Goal: Transaction & Acquisition: Book appointment/travel/reservation

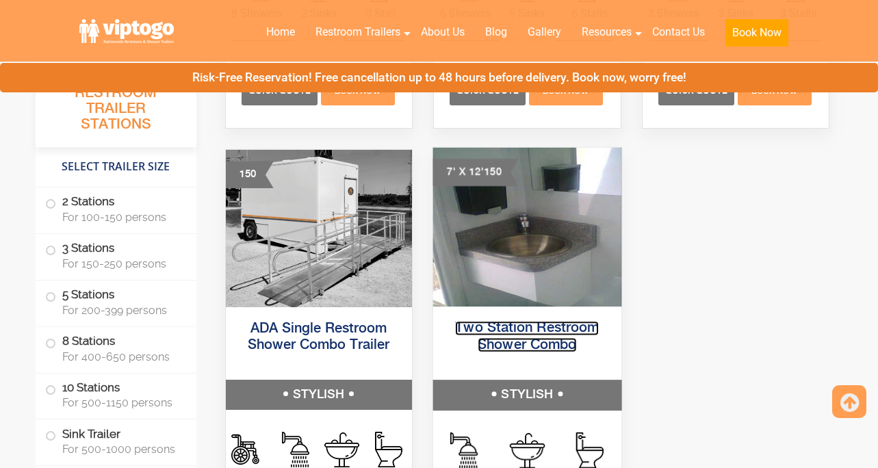
click at [524, 333] on link "Two Station Restroom Shower Combo" at bounding box center [527, 337] width 144 height 31
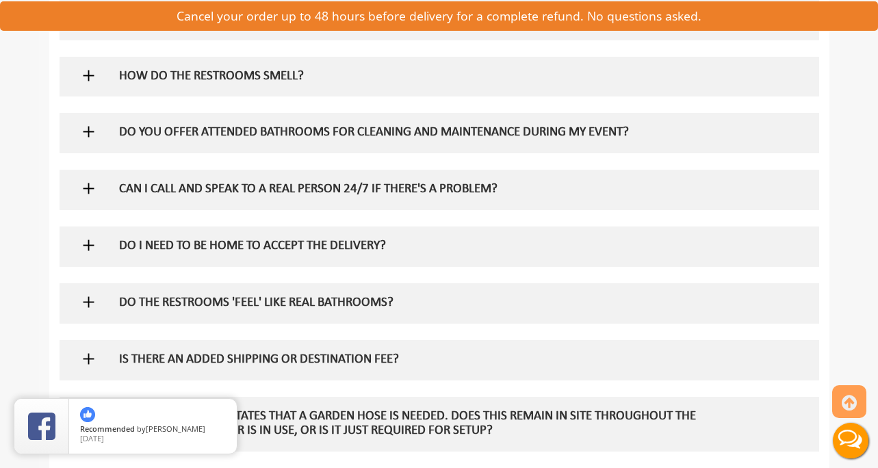
scroll to position [1305, 0]
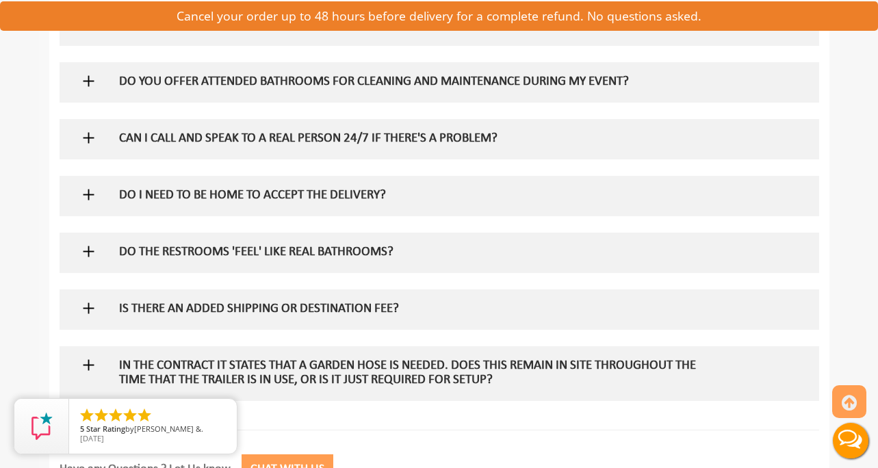
click at [91, 252] on img at bounding box center [88, 251] width 17 height 17
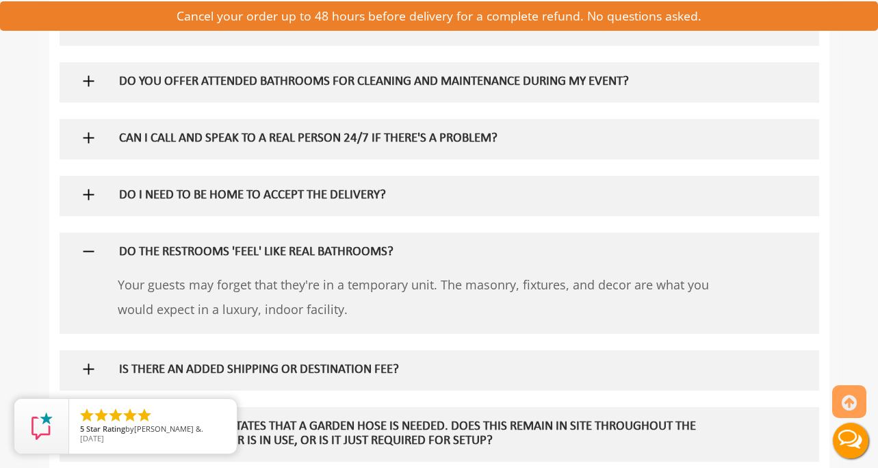
click at [91, 252] on img at bounding box center [88, 251] width 17 height 17
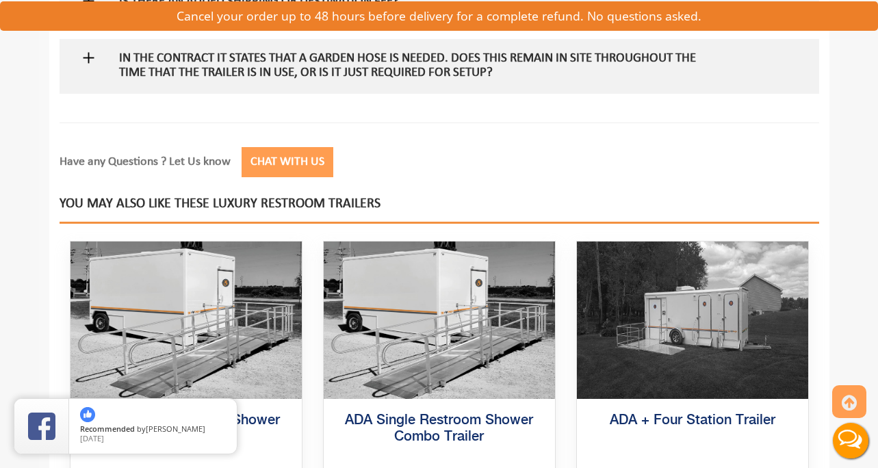
scroll to position [1611, 0]
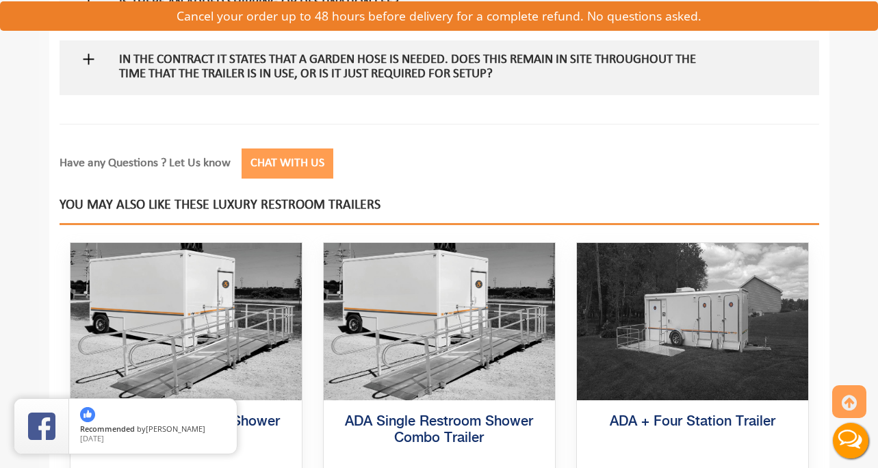
click at [92, 58] on img at bounding box center [88, 59] width 17 height 17
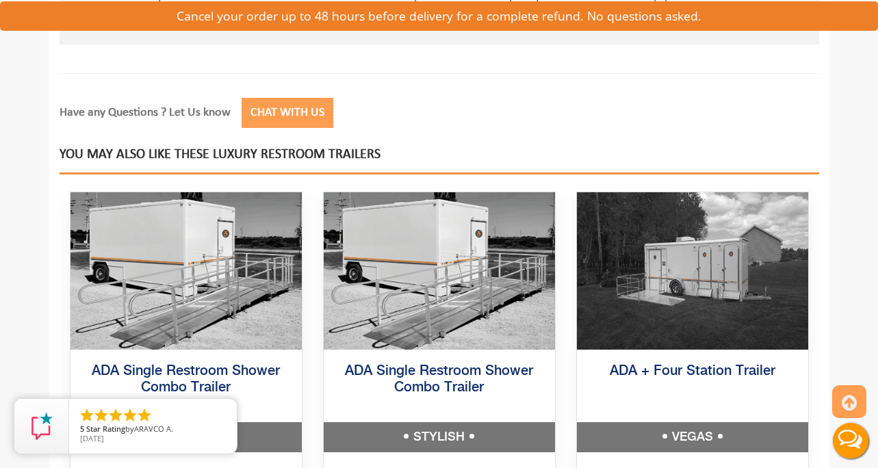
scroll to position [1749, 0]
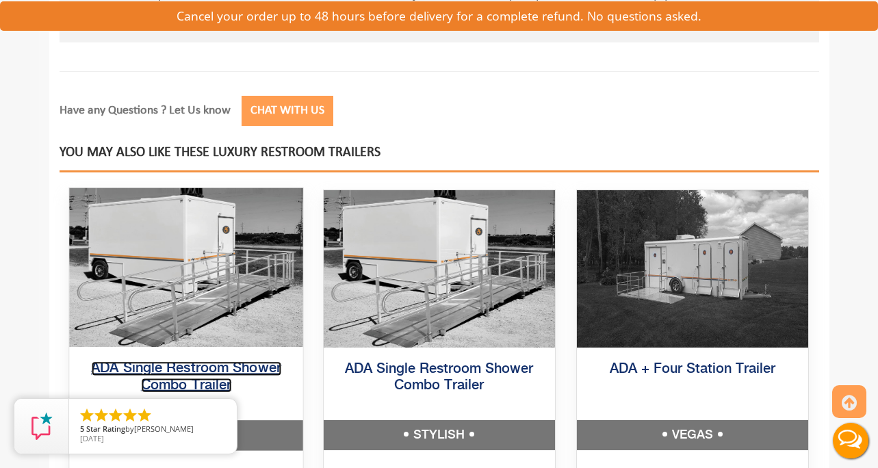
click at [206, 372] on link "ADA Single Restroom Shower Combo Trailer" at bounding box center [186, 377] width 190 height 31
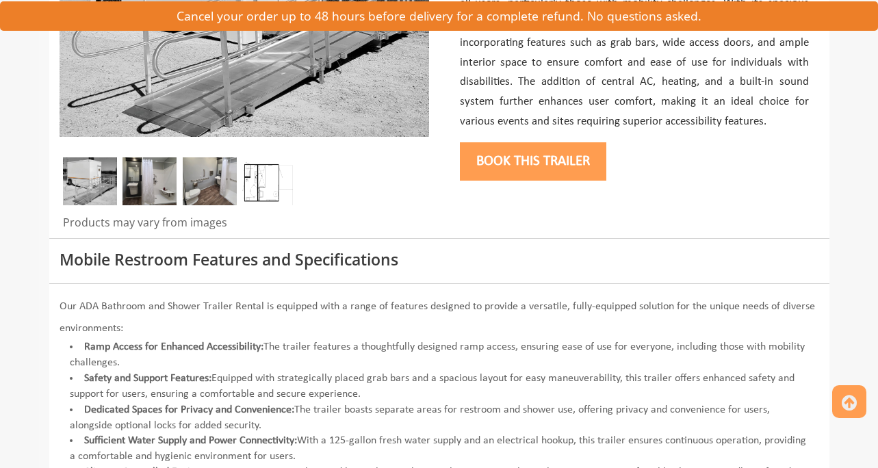
click at [204, 195] on img at bounding box center [210, 181] width 54 height 48
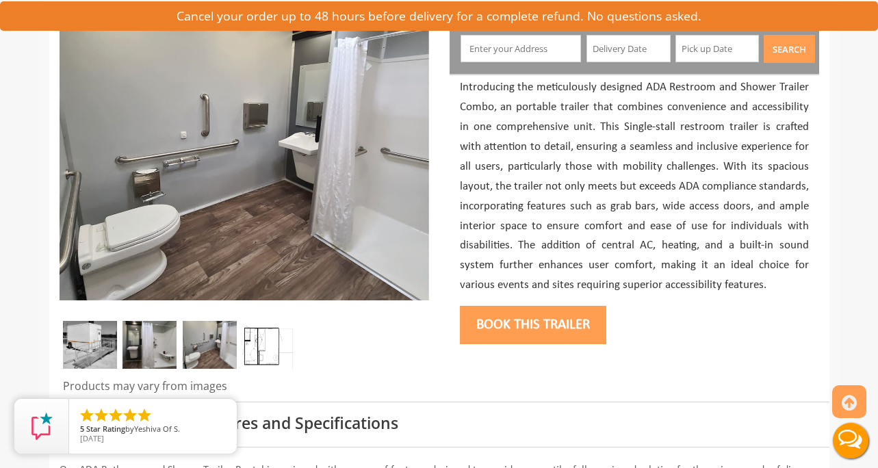
scroll to position [173, 0]
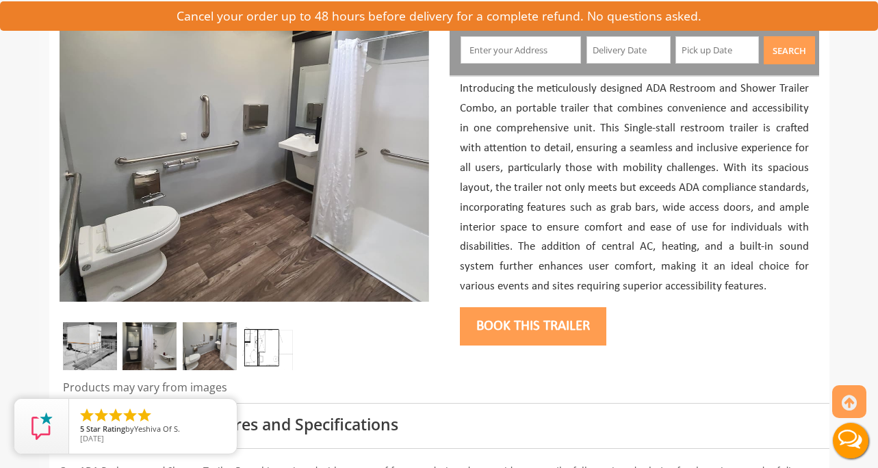
click at [161, 333] on img at bounding box center [150, 346] width 54 height 48
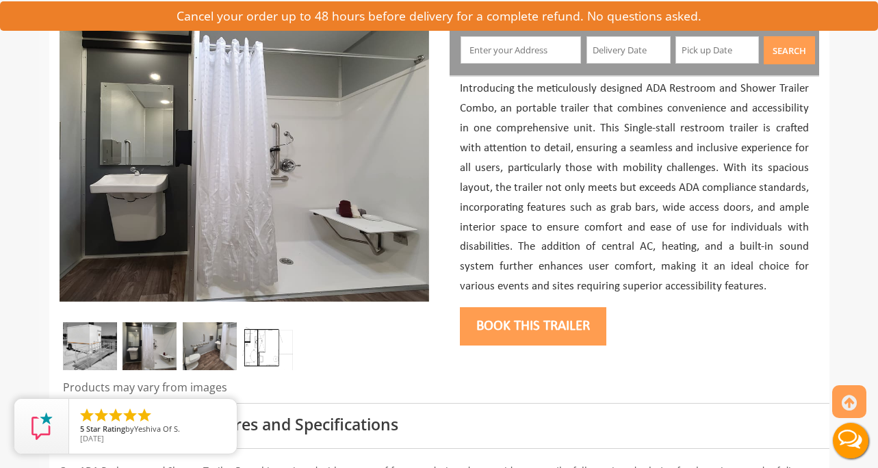
click at [108, 340] on img at bounding box center [90, 346] width 54 height 48
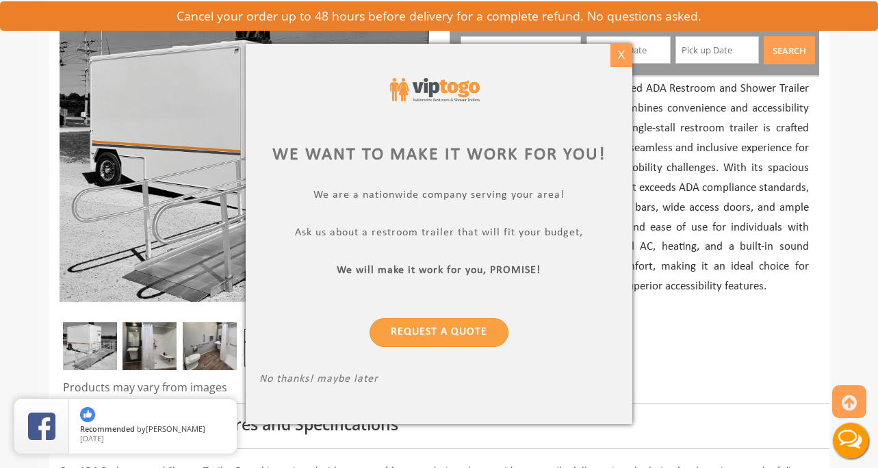
click at [618, 51] on div "X" at bounding box center [621, 55] width 21 height 23
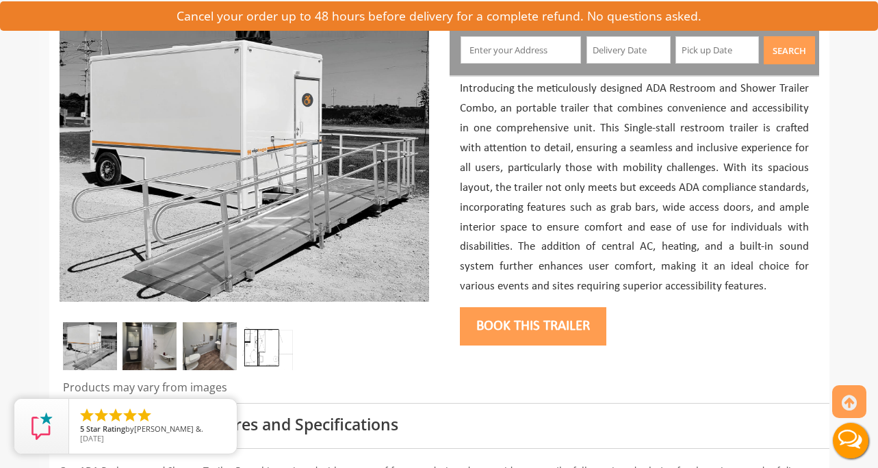
scroll to position [59, 0]
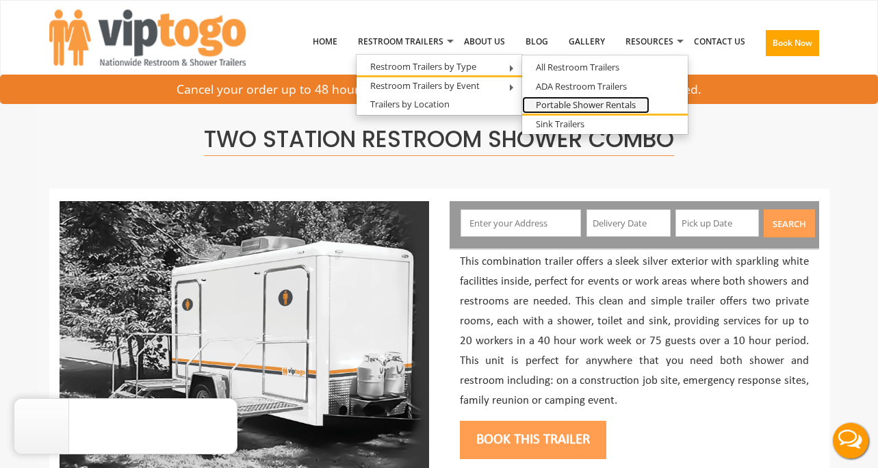
click at [594, 105] on link "Portable Shower Rentals" at bounding box center [585, 105] width 127 height 17
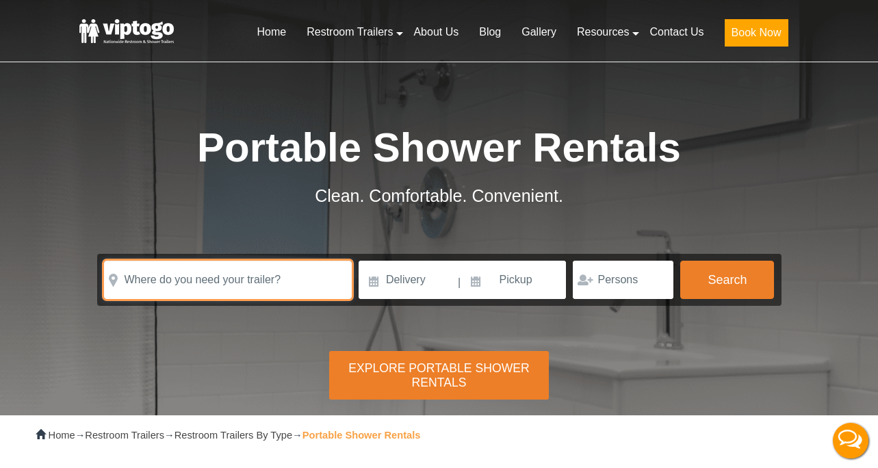
click at [246, 278] on input "text" at bounding box center [228, 280] width 248 height 38
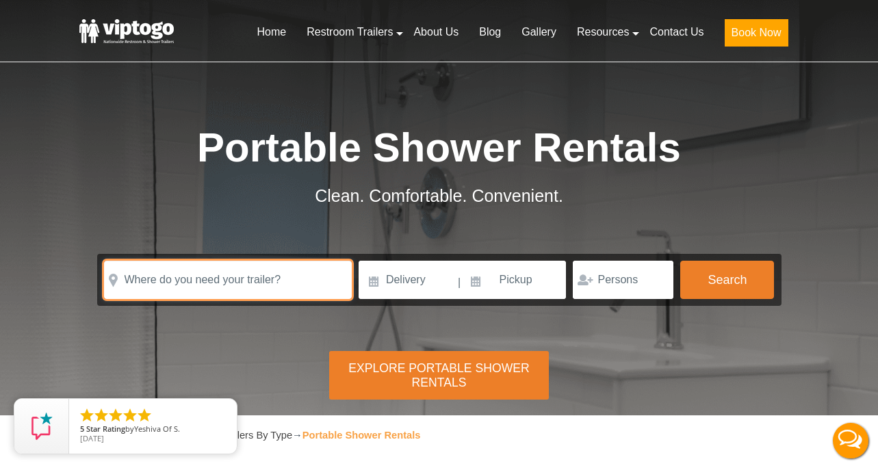
click at [246, 278] on input "text" at bounding box center [228, 280] width 248 height 38
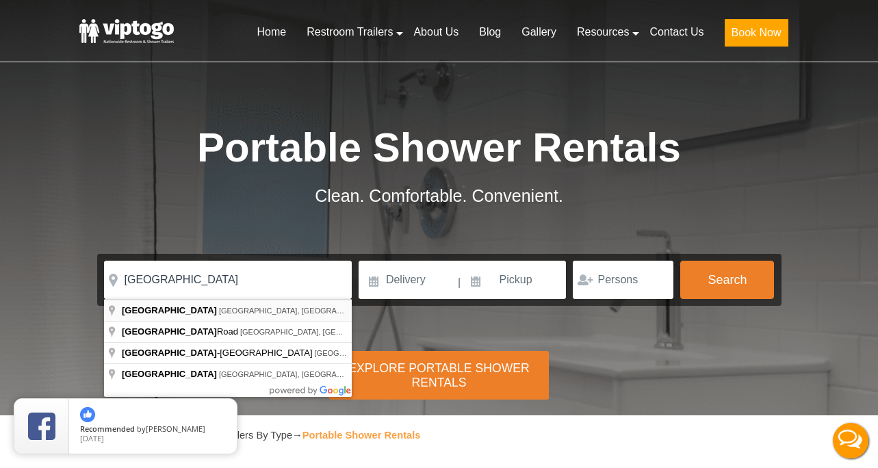
type input "Prattsville, NY, USA"
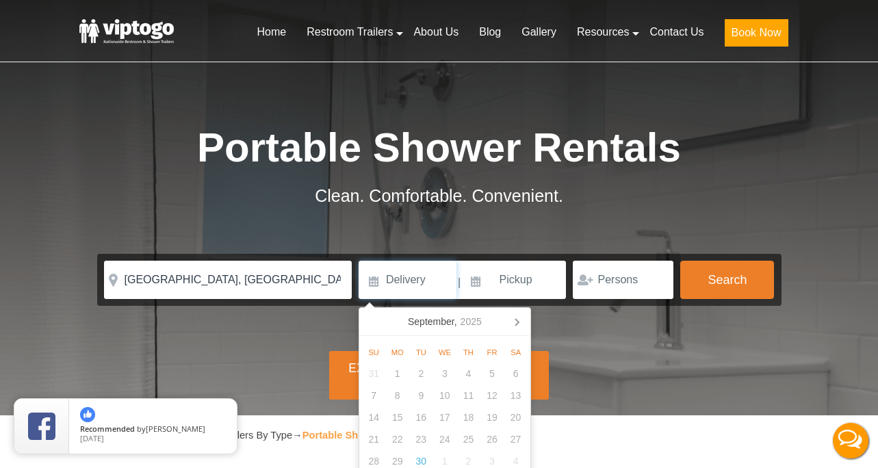
click at [412, 274] on input at bounding box center [408, 280] width 98 height 38
click at [518, 322] on icon at bounding box center [517, 322] width 3 height 7
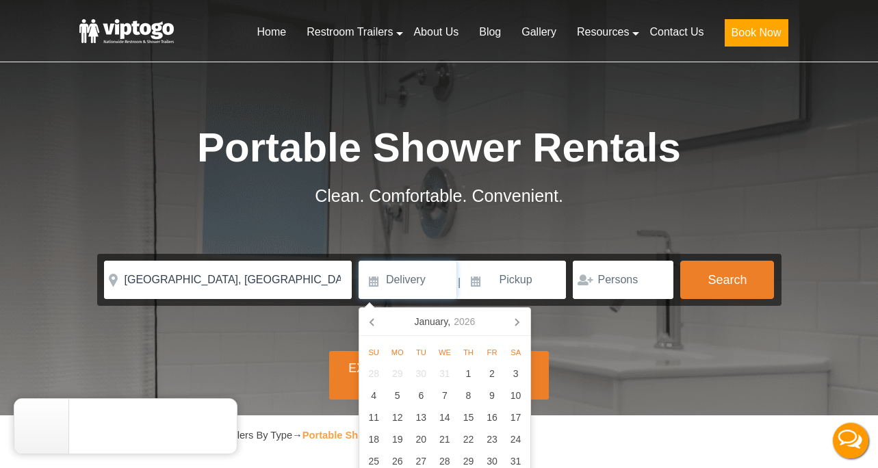
click at [518, 322] on icon at bounding box center [517, 322] width 3 height 7
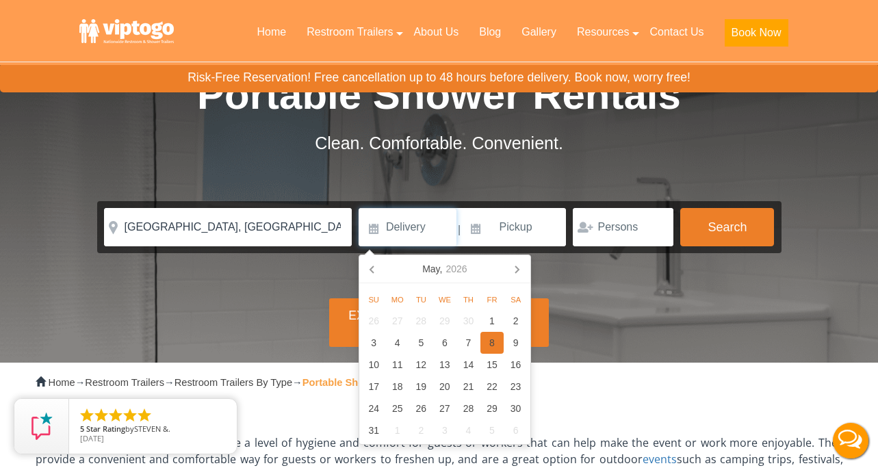
scroll to position [57, 0]
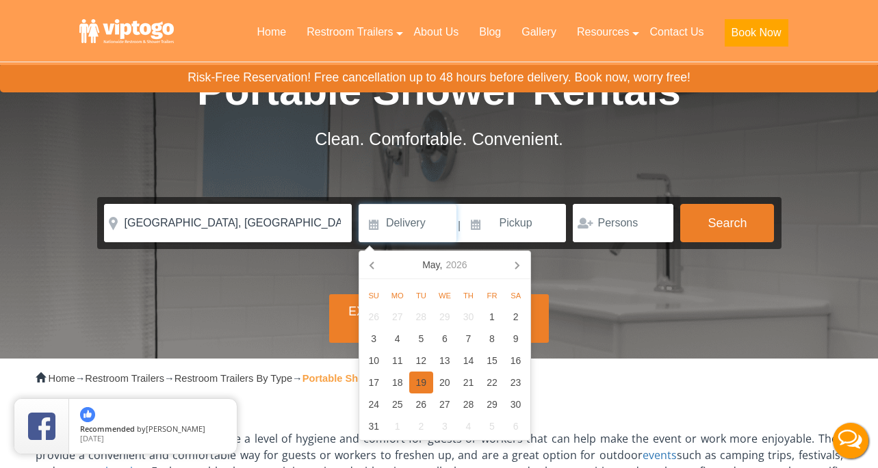
click at [418, 381] on div "19" at bounding box center [421, 383] width 24 height 22
type input "05/19/2026"
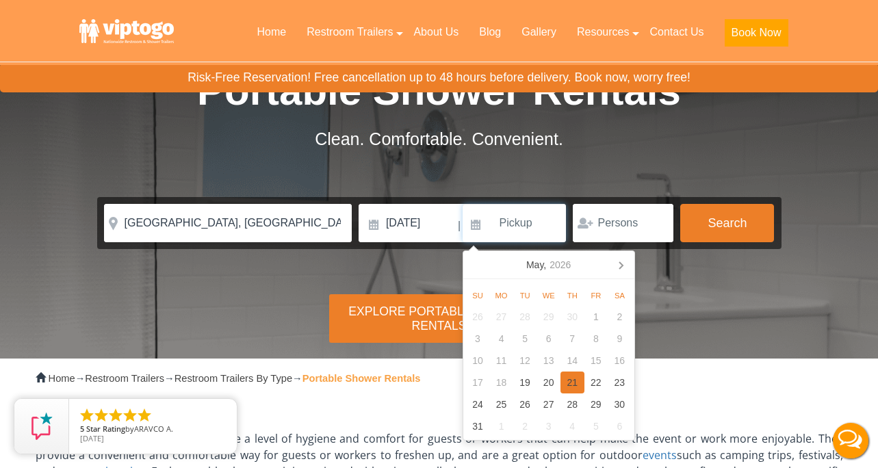
click at [563, 379] on div "21" at bounding box center [573, 383] width 24 height 22
type input "05/21/2026"
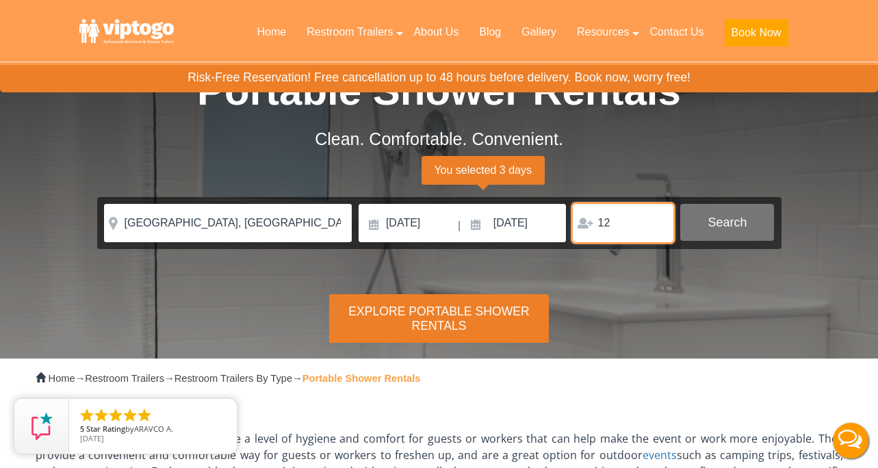
type input "12"
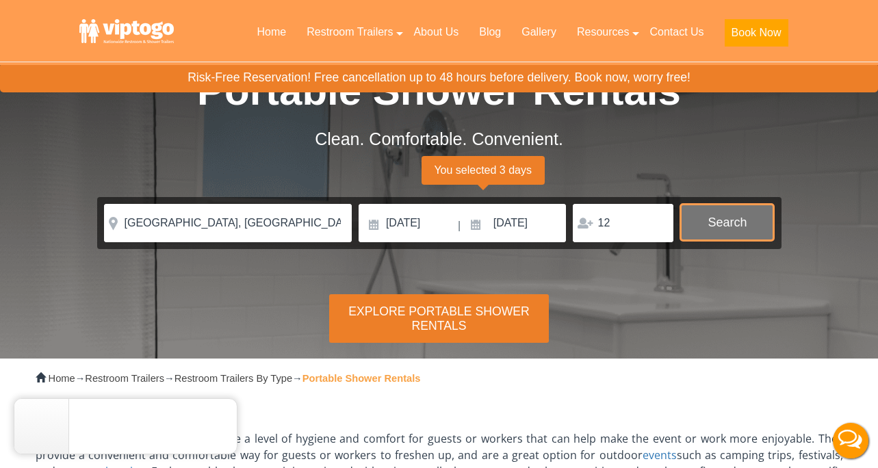
click at [732, 226] on button "Search" at bounding box center [728, 222] width 94 height 37
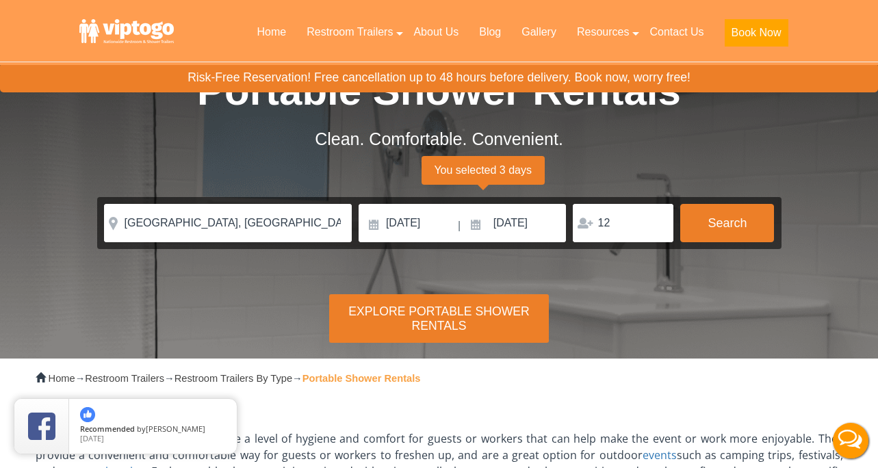
click at [479, 316] on div "Explore Portable Shower Rentals" at bounding box center [439, 318] width 220 height 49
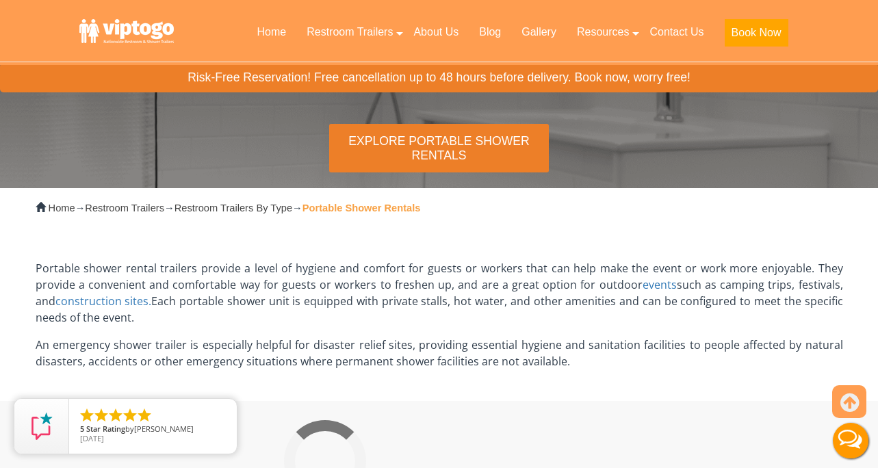
scroll to position [230, 0]
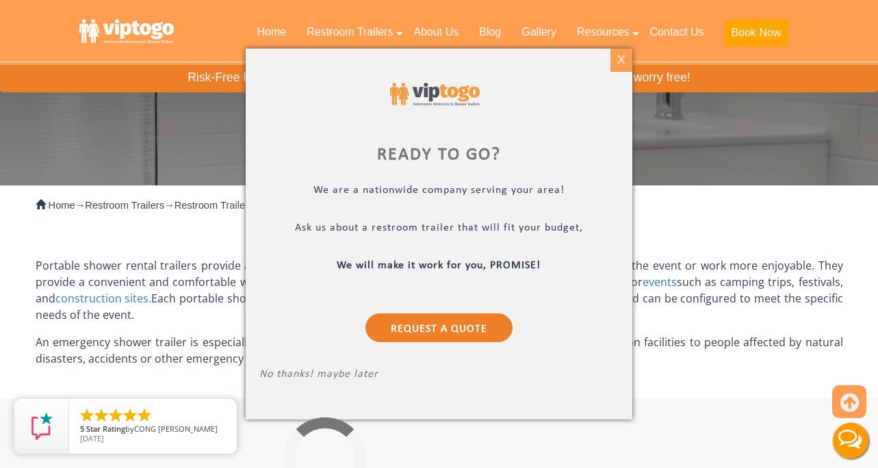
click at [619, 61] on div "X" at bounding box center [621, 60] width 21 height 23
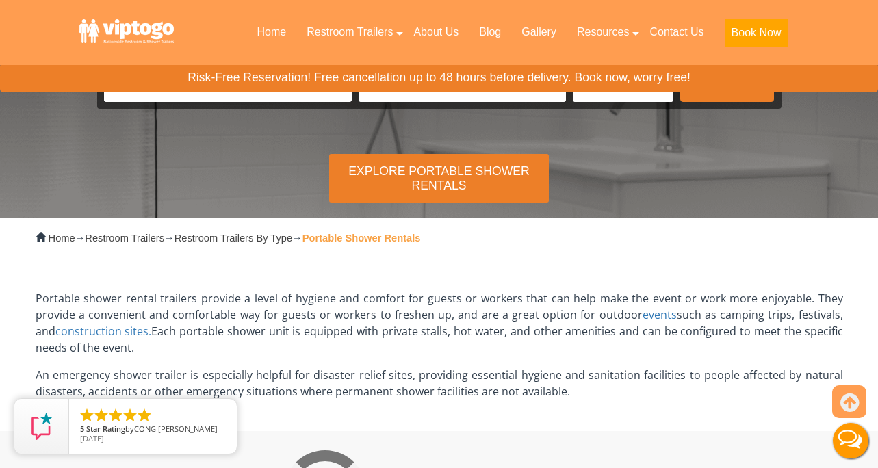
scroll to position [221, 0]
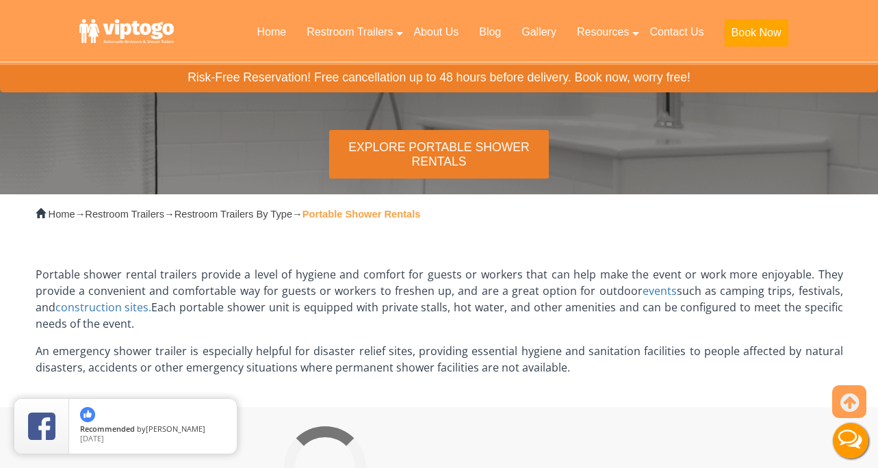
click at [437, 155] on div "Explore Portable Shower Rentals" at bounding box center [439, 154] width 220 height 49
click at [544, 231] on div "Home → Restroom Trailers → Restroom Trailers By Type → Portable Shower Rentals …" at bounding box center [439, 300] width 828 height 213
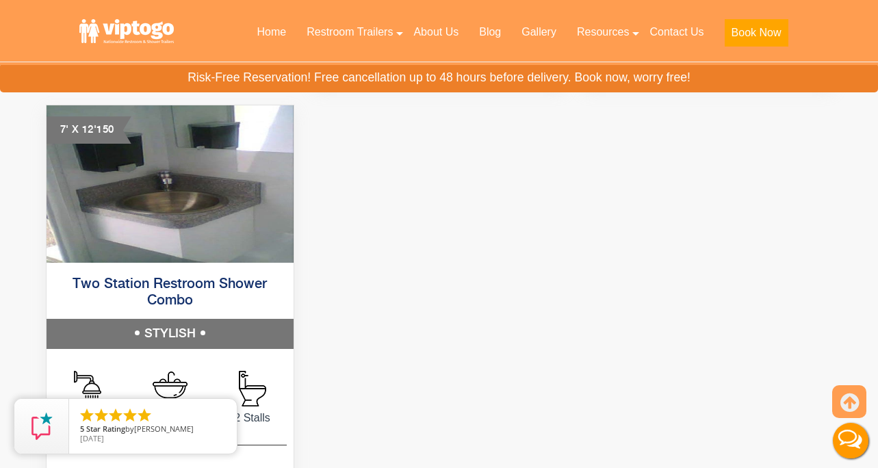
scroll to position [1207, 0]
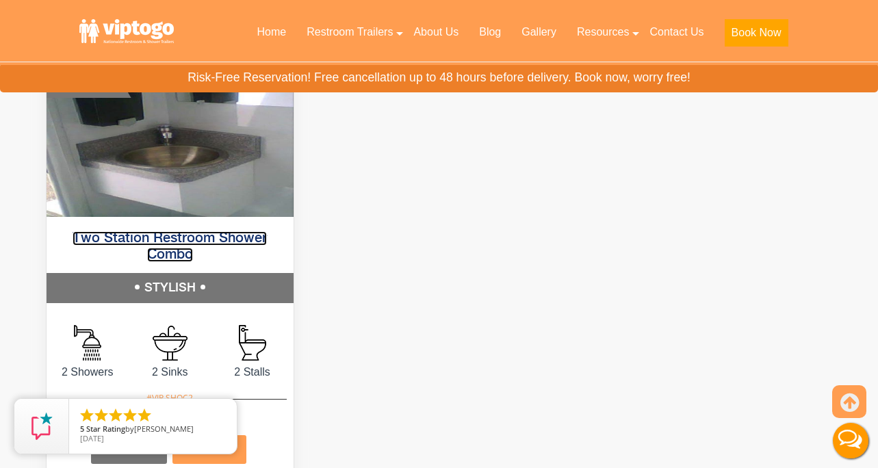
click at [173, 253] on link "Two Station Restroom Shower Combo" at bounding box center [170, 246] width 194 height 31
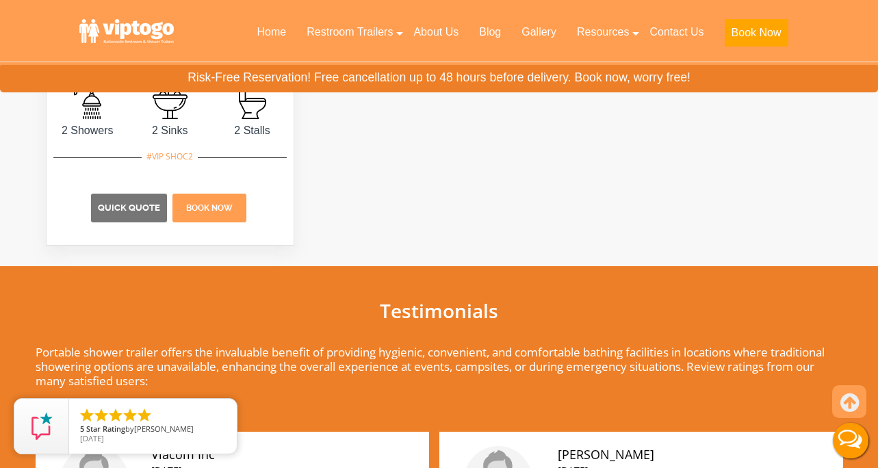
scroll to position [1450, 0]
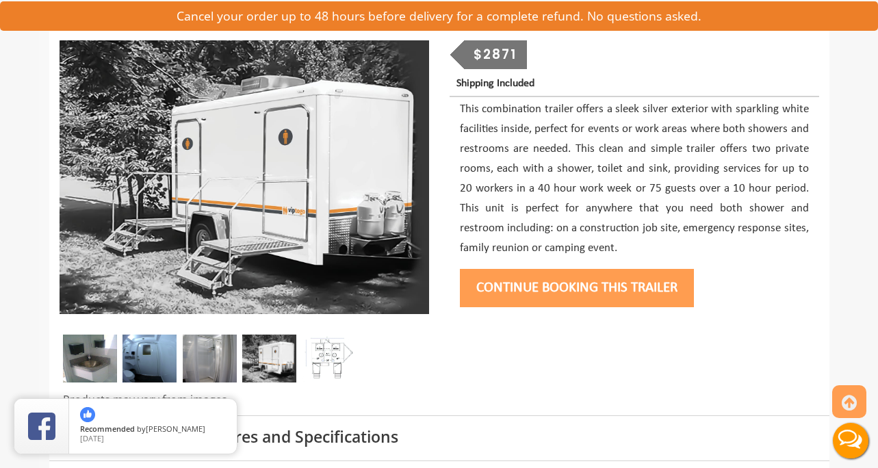
scroll to position [169, 0]
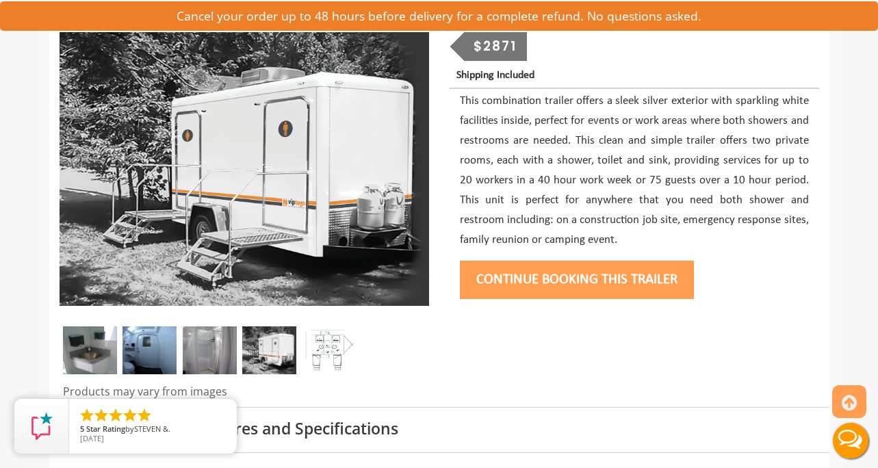
click at [218, 351] on img at bounding box center [210, 351] width 54 height 48
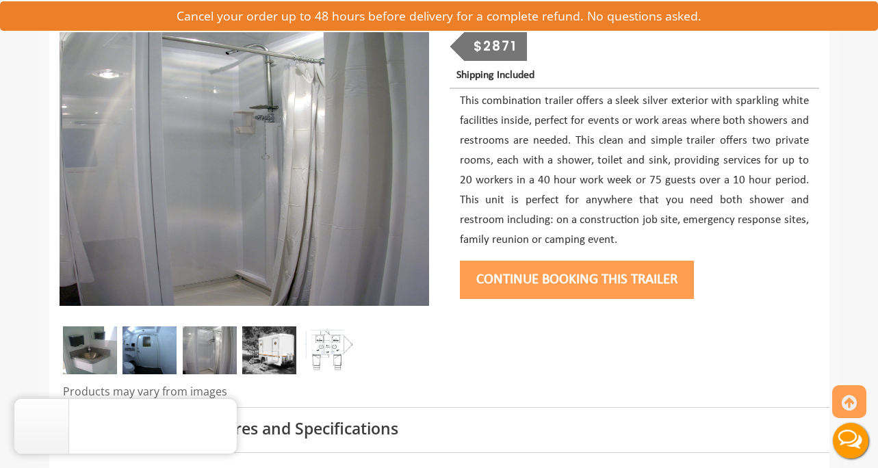
click at [155, 357] on img at bounding box center [150, 351] width 54 height 48
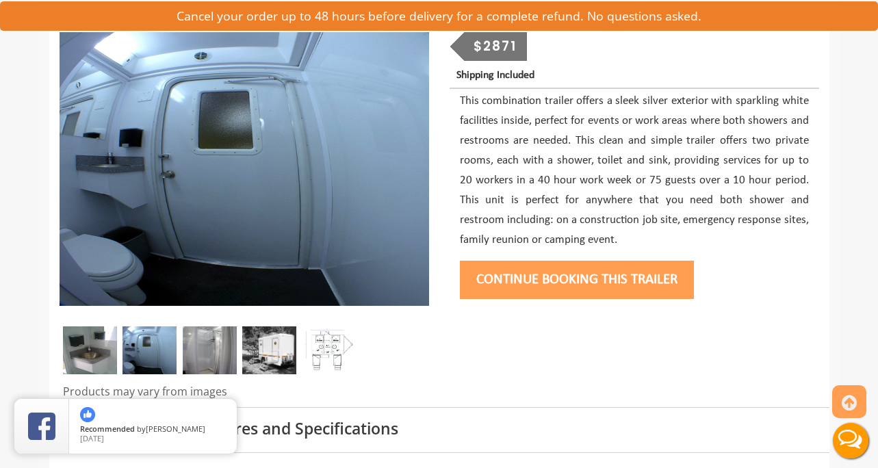
click at [105, 357] on img at bounding box center [90, 351] width 54 height 48
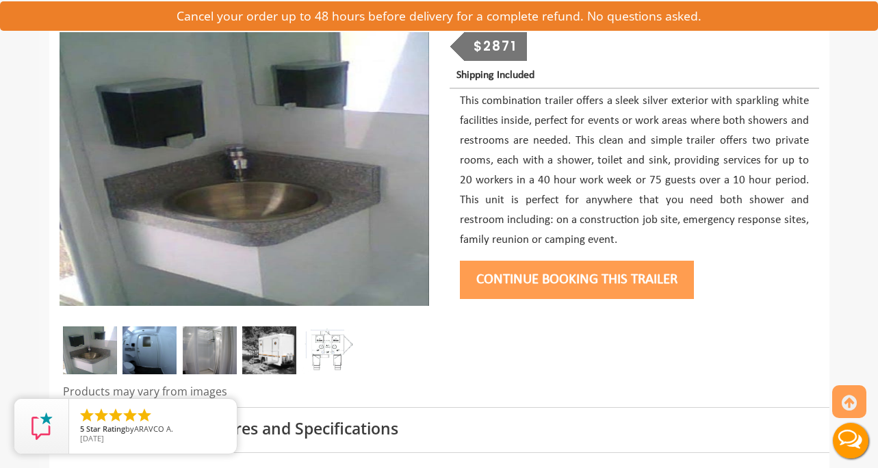
click at [139, 355] on img at bounding box center [150, 351] width 54 height 48
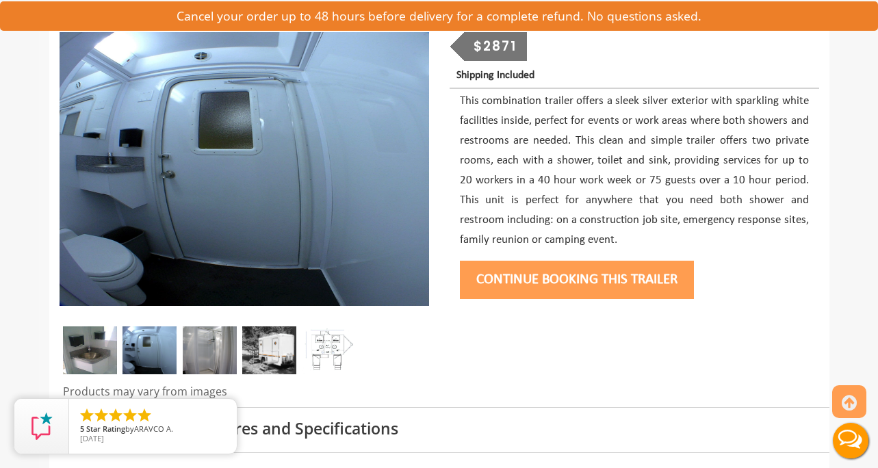
click at [192, 349] on img at bounding box center [210, 351] width 54 height 48
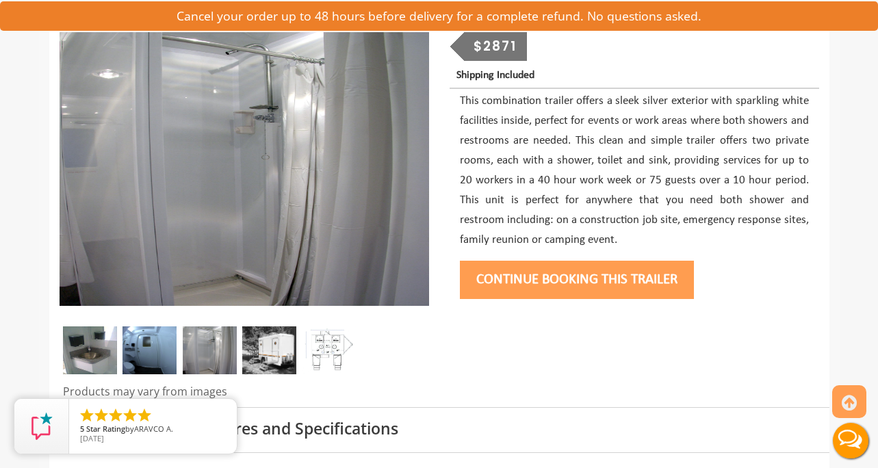
click at [270, 361] on img at bounding box center [269, 351] width 54 height 48
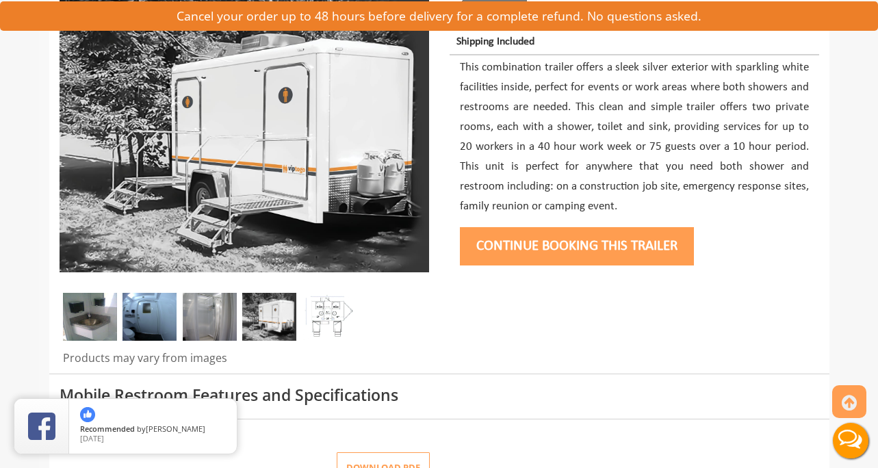
scroll to position [0, 0]
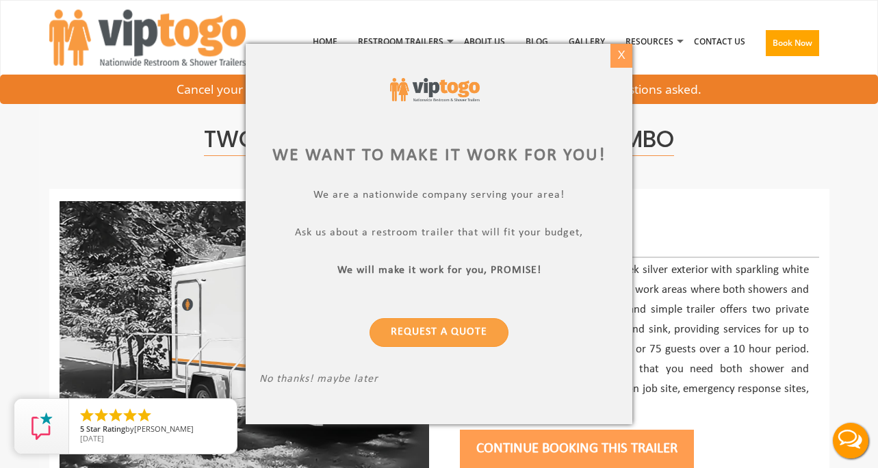
click at [619, 56] on div "X" at bounding box center [621, 55] width 21 height 23
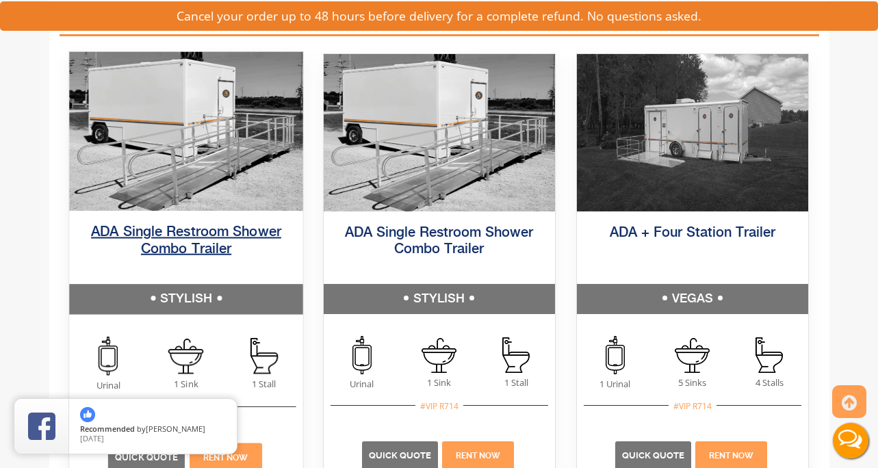
scroll to position [1811, 0]
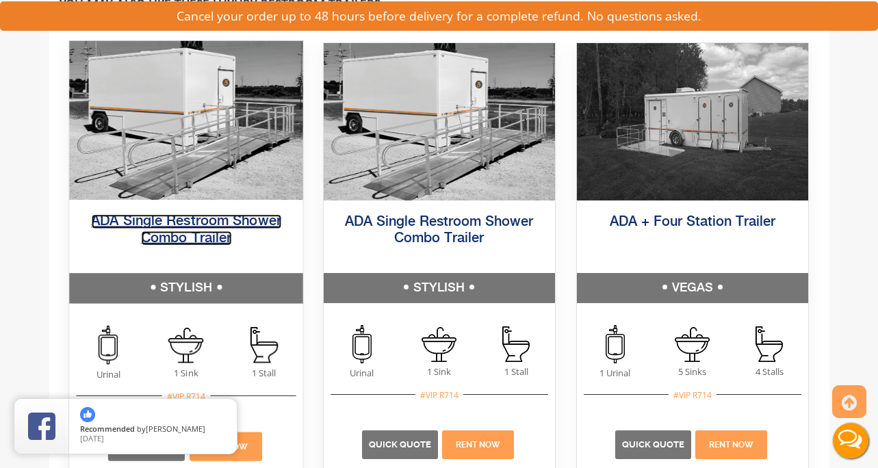
click at [221, 232] on link "ADA Single Restroom Shower Combo Trailer" at bounding box center [186, 230] width 190 height 31
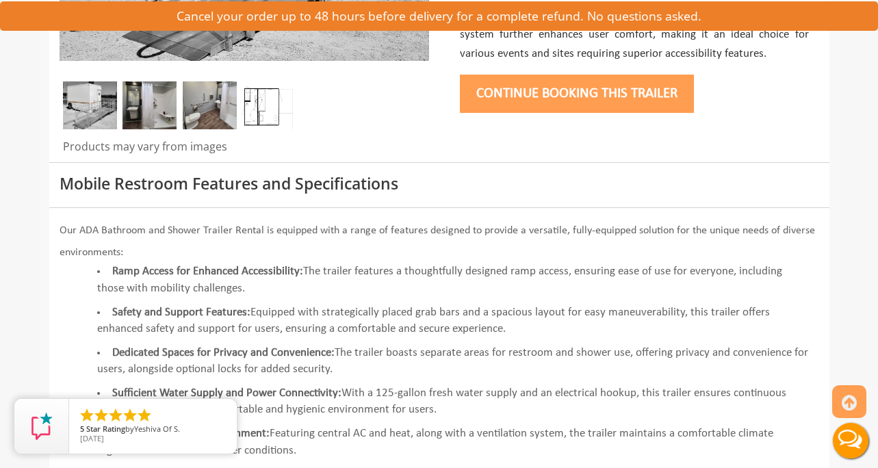
click at [221, 102] on img at bounding box center [210, 105] width 54 height 48
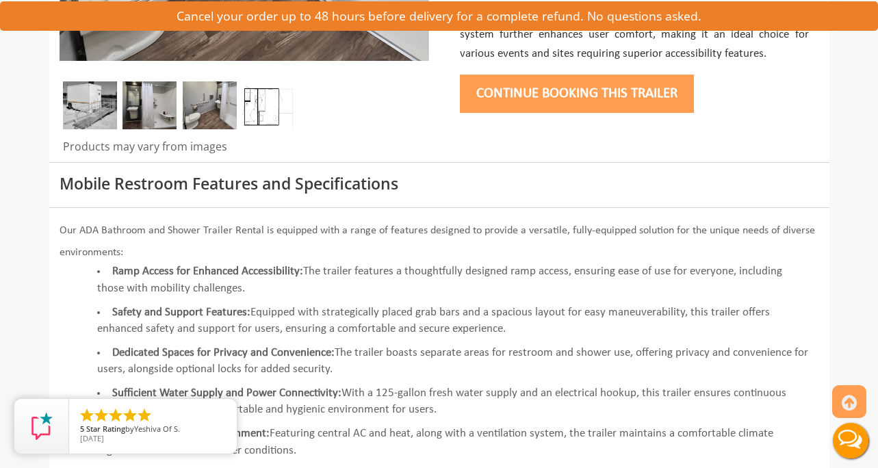
click at [151, 109] on img at bounding box center [150, 105] width 54 height 48
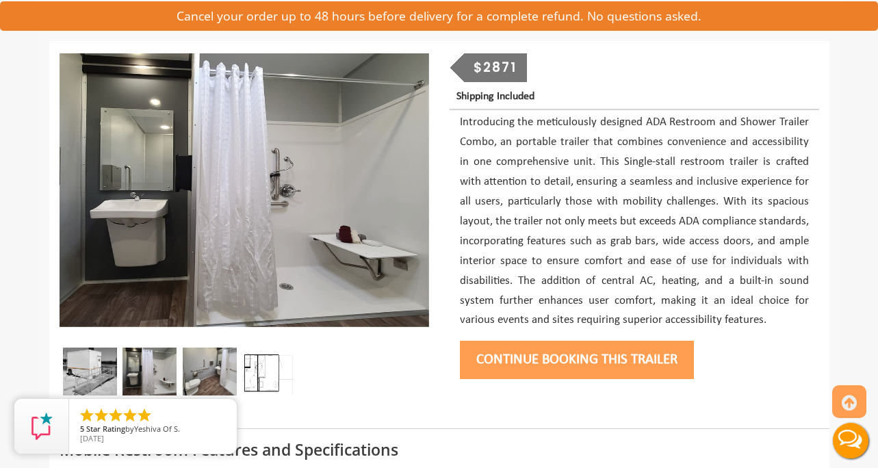
scroll to position [147, 0]
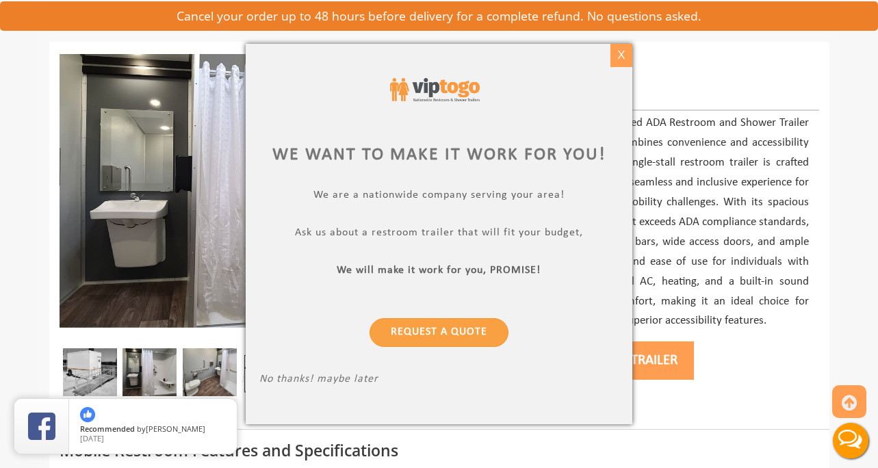
click at [624, 58] on div "X" at bounding box center [621, 55] width 21 height 23
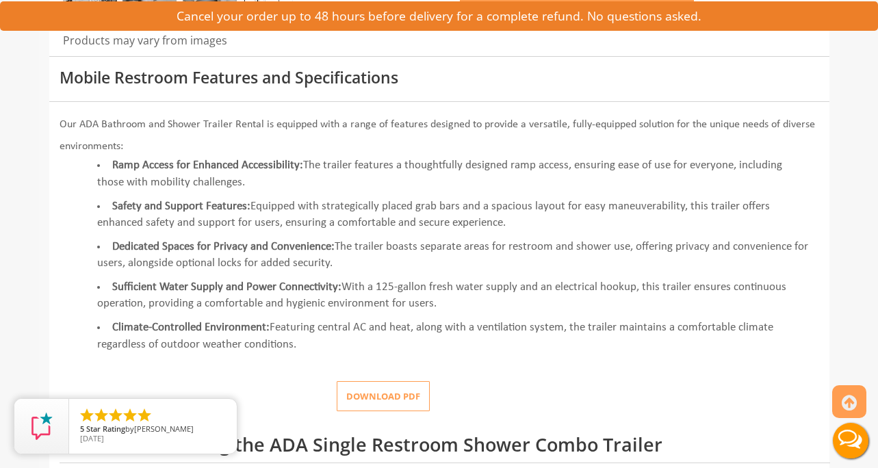
scroll to position [522, 0]
